Goal: Task Accomplishment & Management: Manage account settings

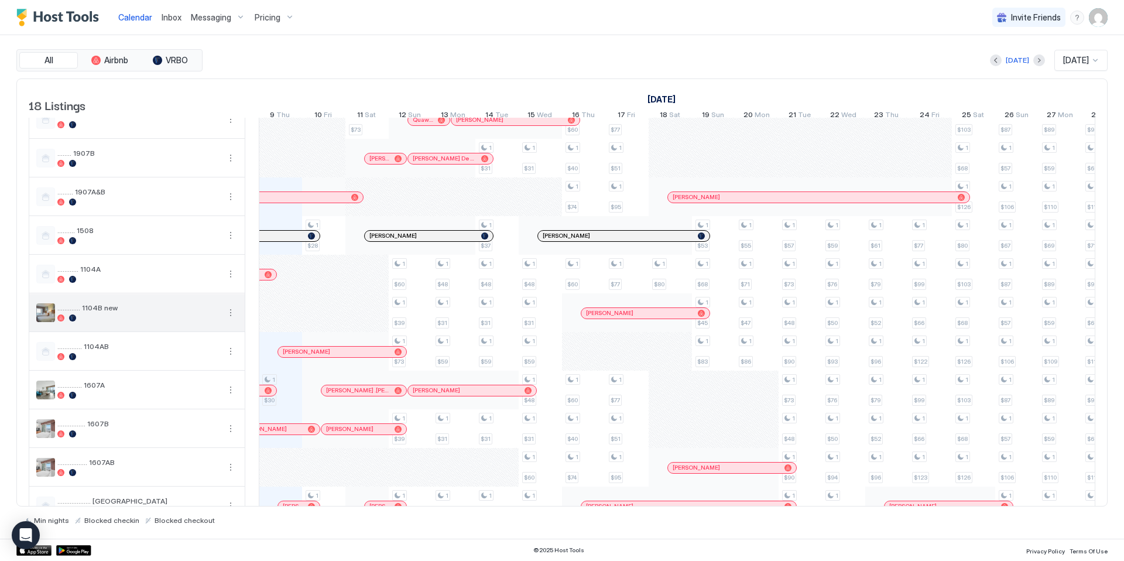
scroll to position [233, 0]
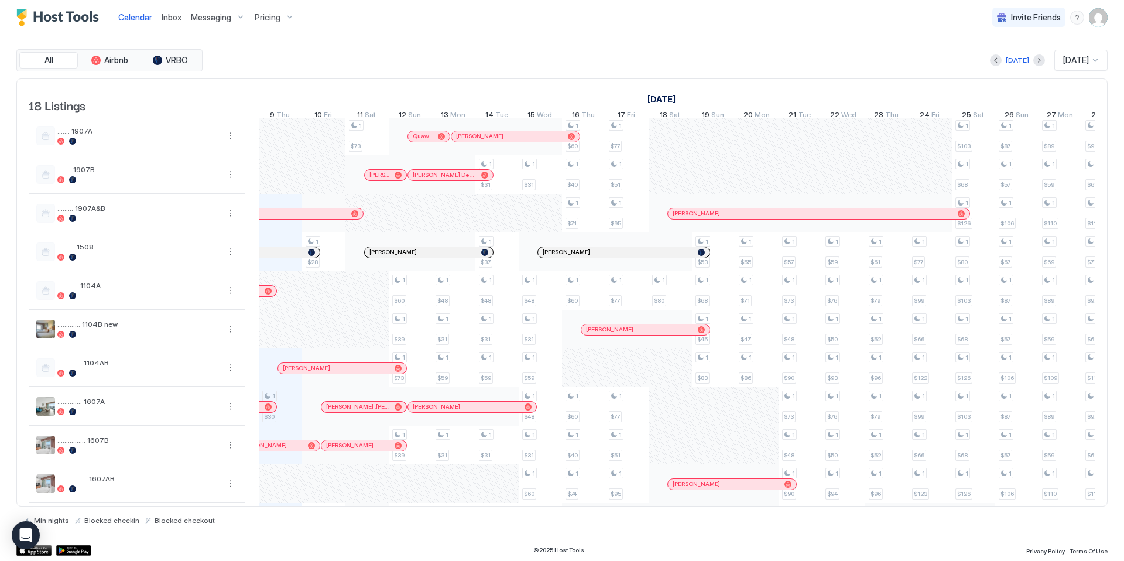
click at [215, 18] on span "Messaging" at bounding box center [211, 17] width 40 height 11
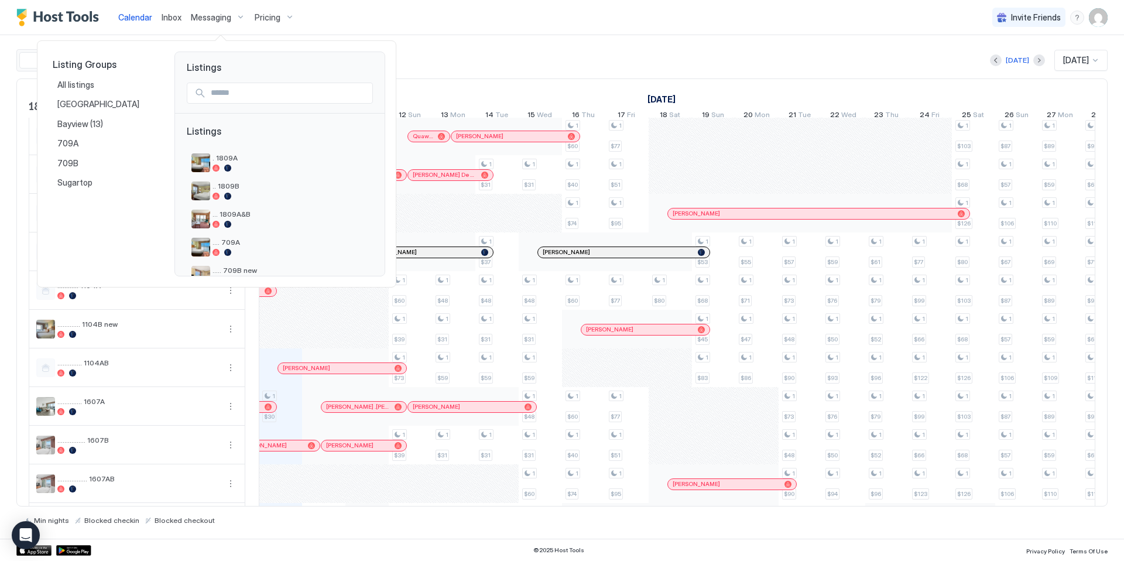
click at [437, 25] on div at bounding box center [562, 280] width 1124 height 561
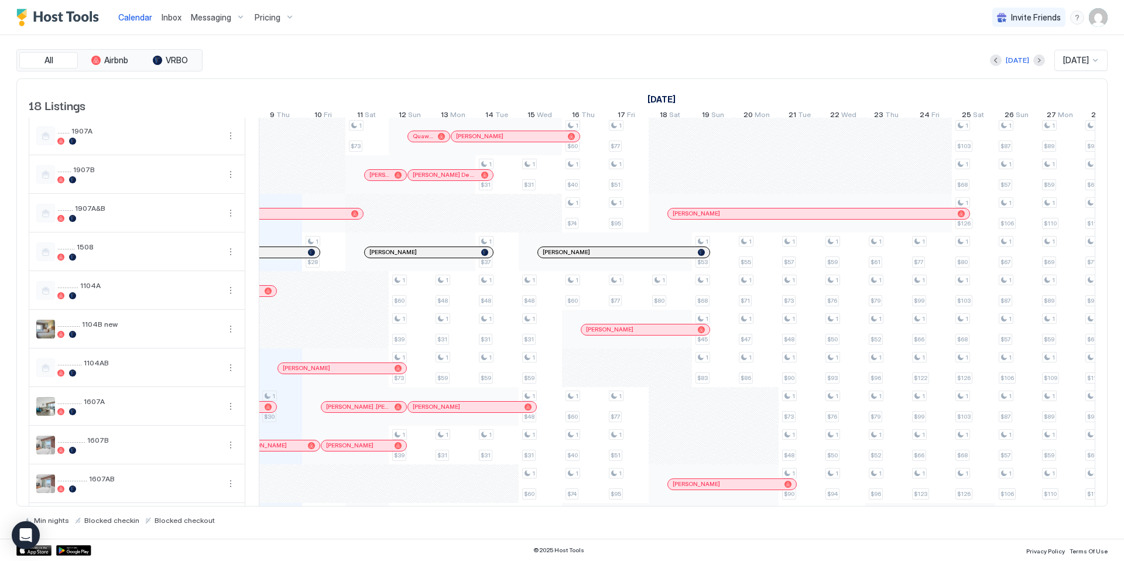
click at [1102, 23] on img "User profile" at bounding box center [1098, 17] width 19 height 19
click at [994, 68] on span "Settings" at bounding box center [993, 65] width 32 height 11
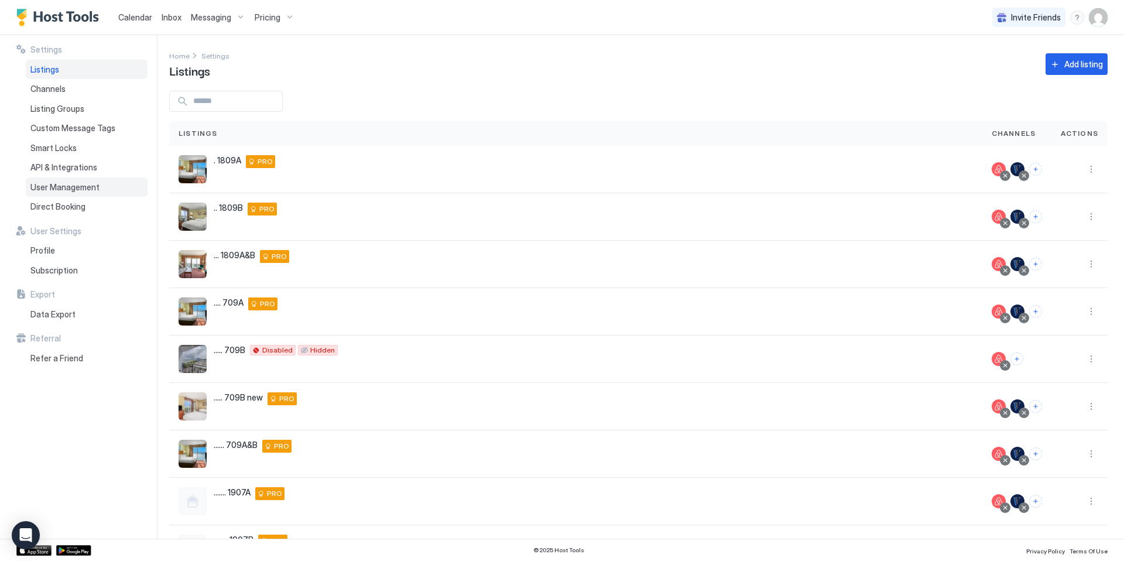
click at [59, 191] on span "User Management" at bounding box center [64, 187] width 69 height 11
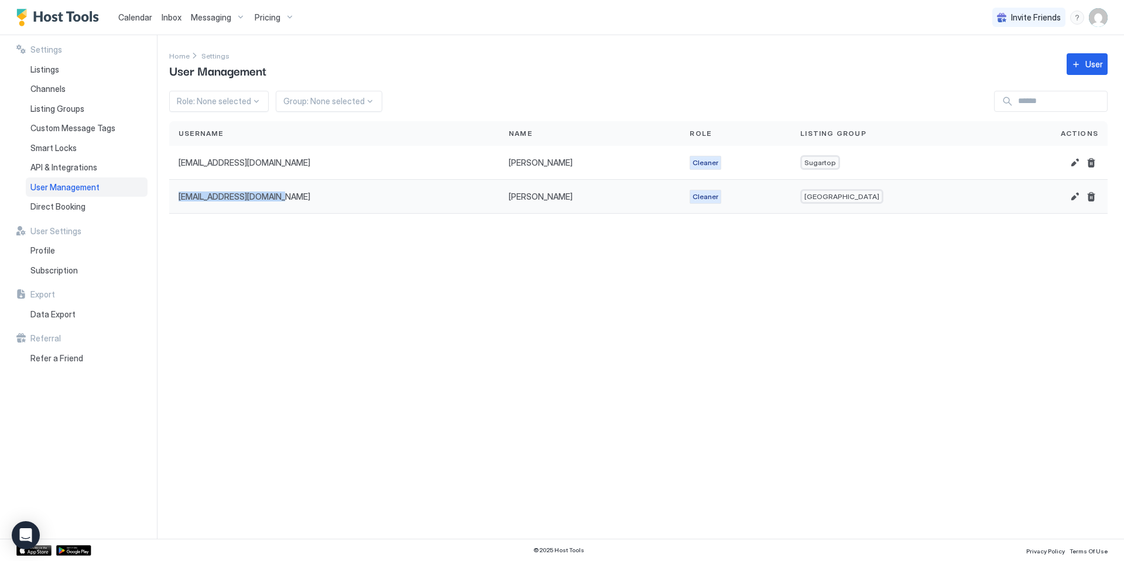
drag, startPoint x: 276, startPoint y: 194, endPoint x: 173, endPoint y: 195, distance: 103.0
click at [173, 195] on div "[EMAIL_ADDRESS][DOMAIN_NAME]" at bounding box center [334, 197] width 330 height 34
copy span "[EMAIL_ADDRESS][DOMAIN_NAME]"
click at [274, 305] on div "Settings Home Settings User Management User Role: None selected Group: None sel…" at bounding box center [646, 286] width 955 height 503
click at [136, 22] on link "Calendar" at bounding box center [135, 17] width 34 height 12
